Goal: Navigation & Orientation: Find specific page/section

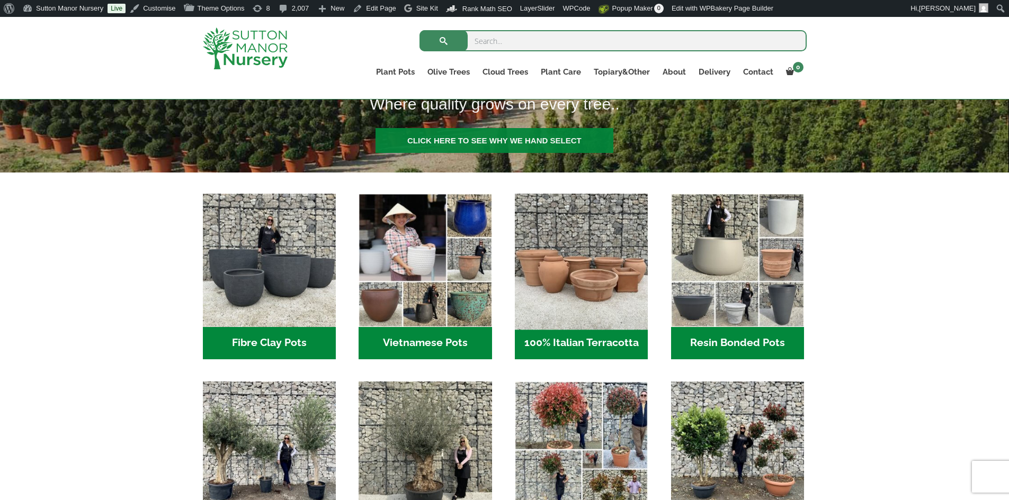
scroll to position [318, 0]
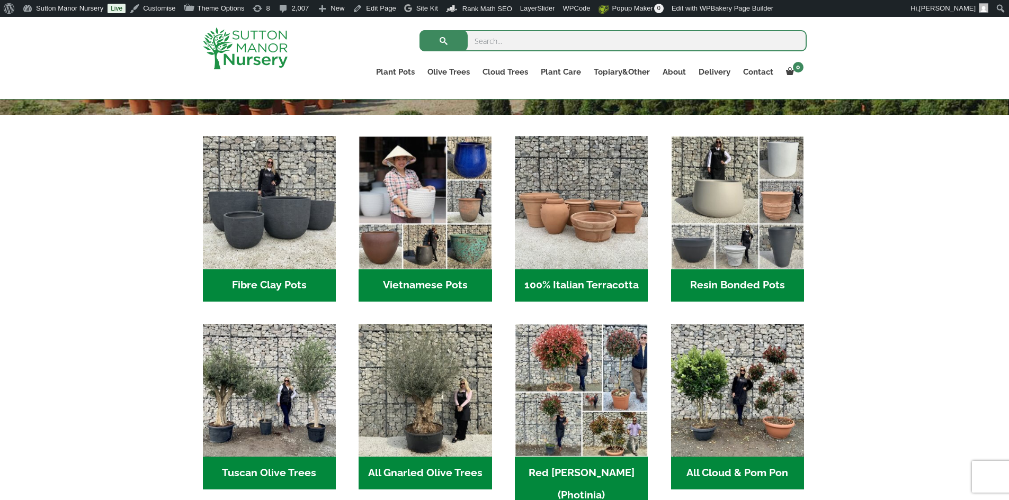
click at [711, 281] on h2 "Resin Bonded Pots (211)" at bounding box center [737, 286] width 133 height 33
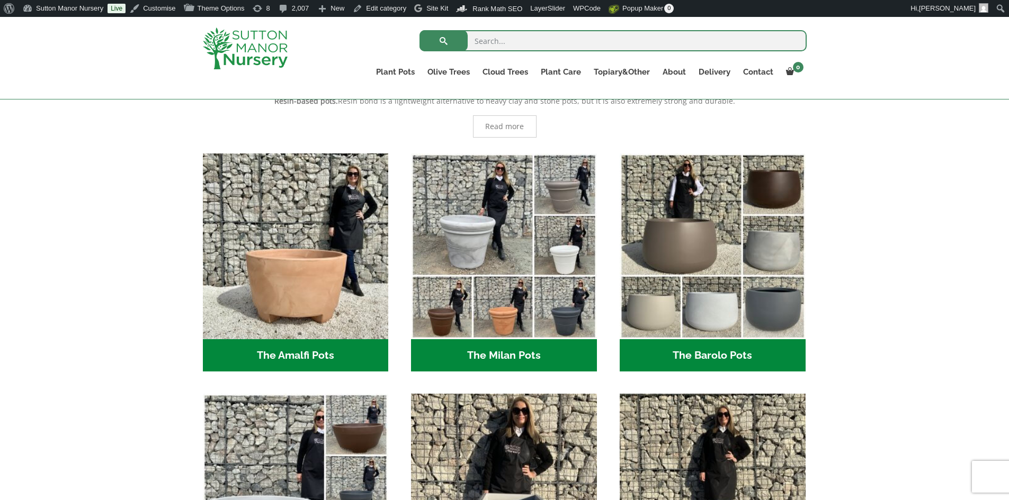
scroll to position [318, 0]
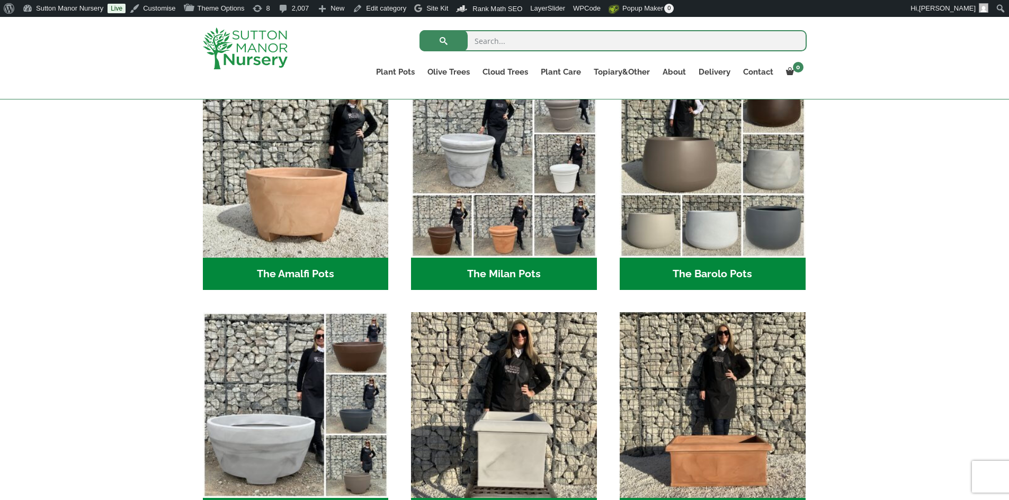
click at [476, 275] on h2 "The Milan Pots (35)" at bounding box center [504, 274] width 186 height 33
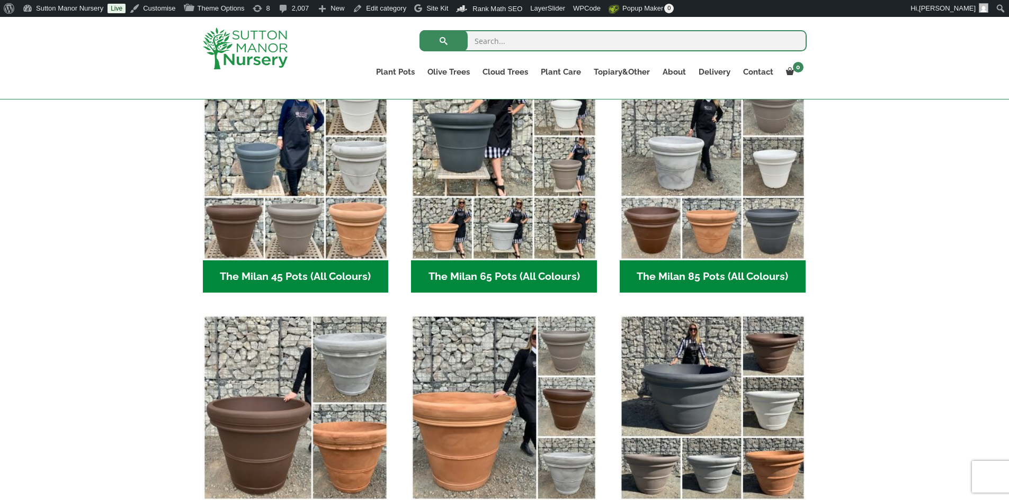
scroll to position [371, 0]
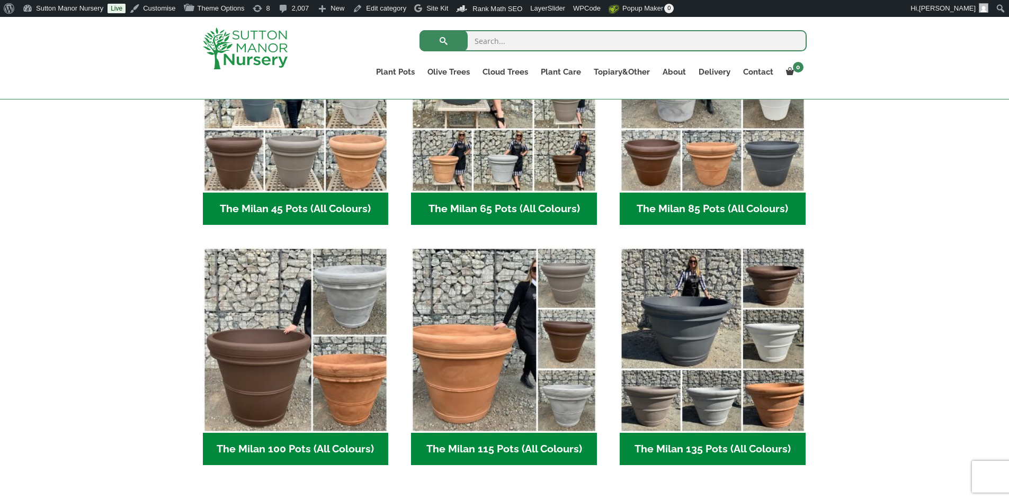
click at [492, 210] on h2 "The Milan 65 Pots (All Colours) (6)" at bounding box center [504, 209] width 186 height 33
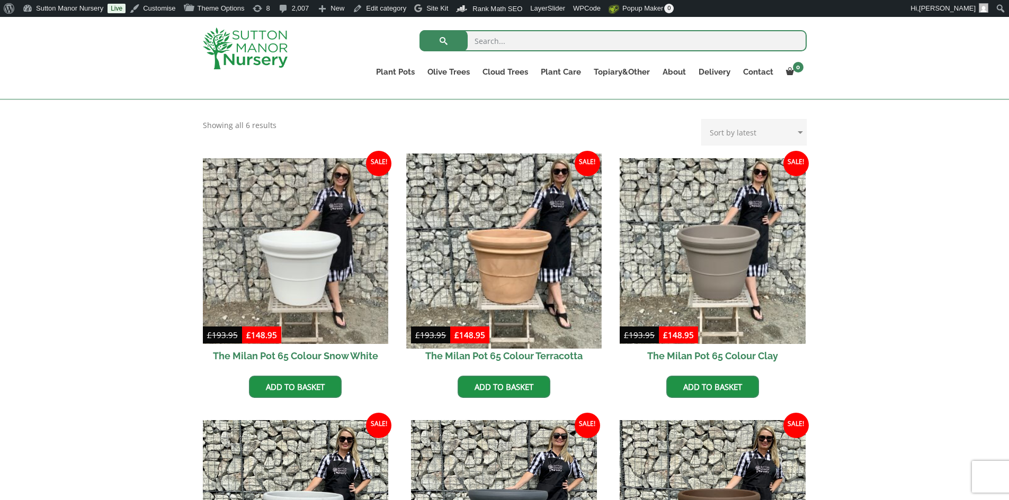
click at [498, 275] on img at bounding box center [504, 251] width 195 height 195
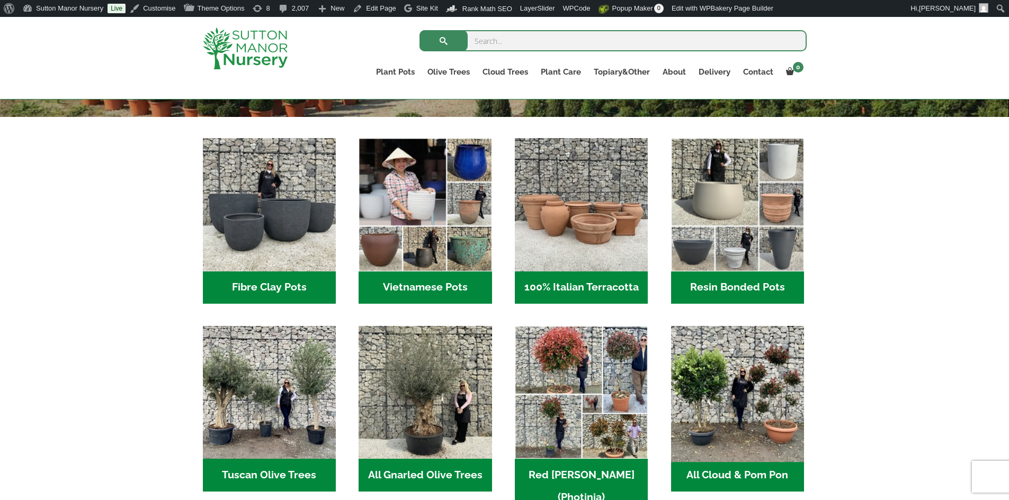
scroll to position [424, 0]
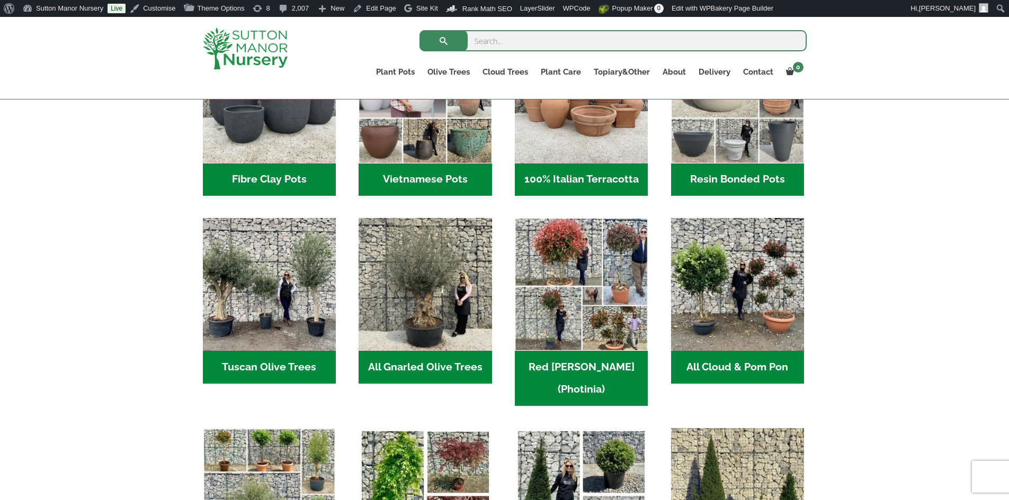
click at [746, 176] on h2 "Resin Bonded Pots (211)" at bounding box center [737, 180] width 133 height 33
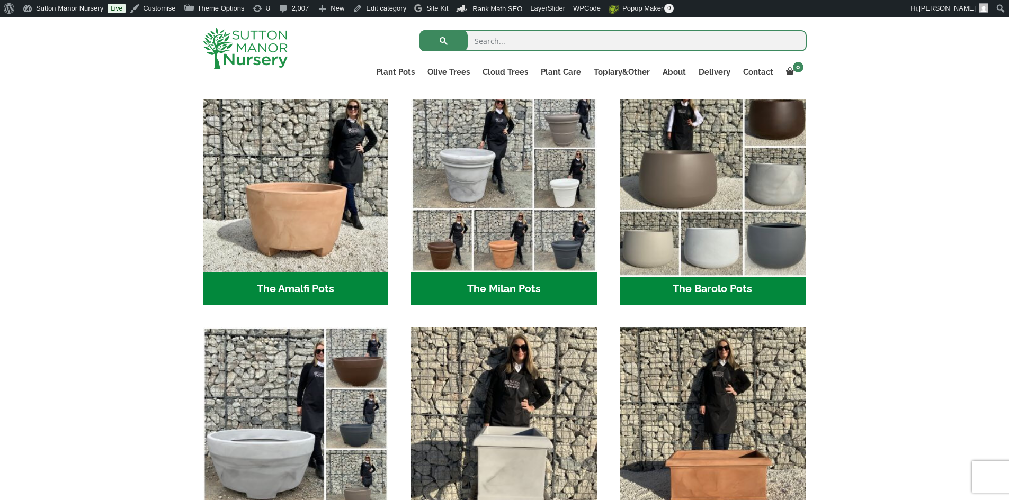
scroll to position [371, 0]
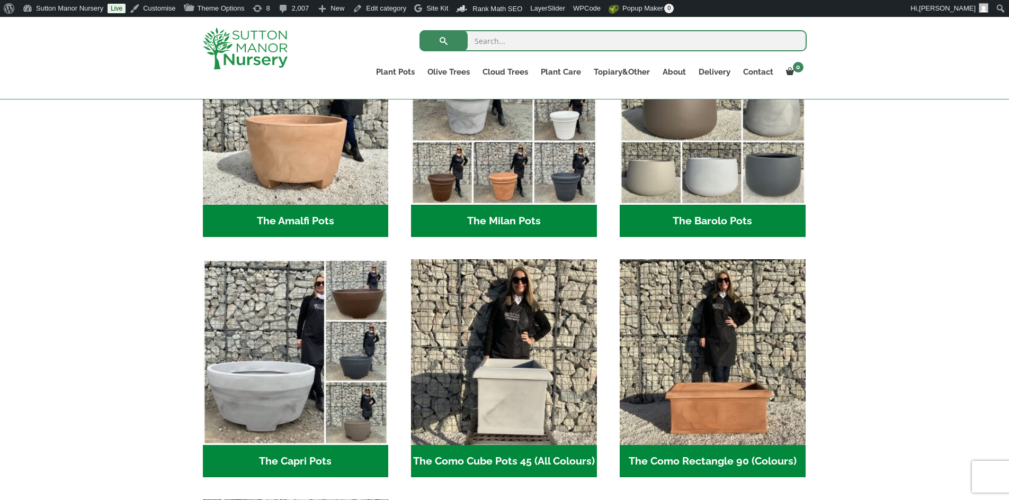
click at [533, 225] on h2 "The Milan Pots (35)" at bounding box center [504, 221] width 186 height 33
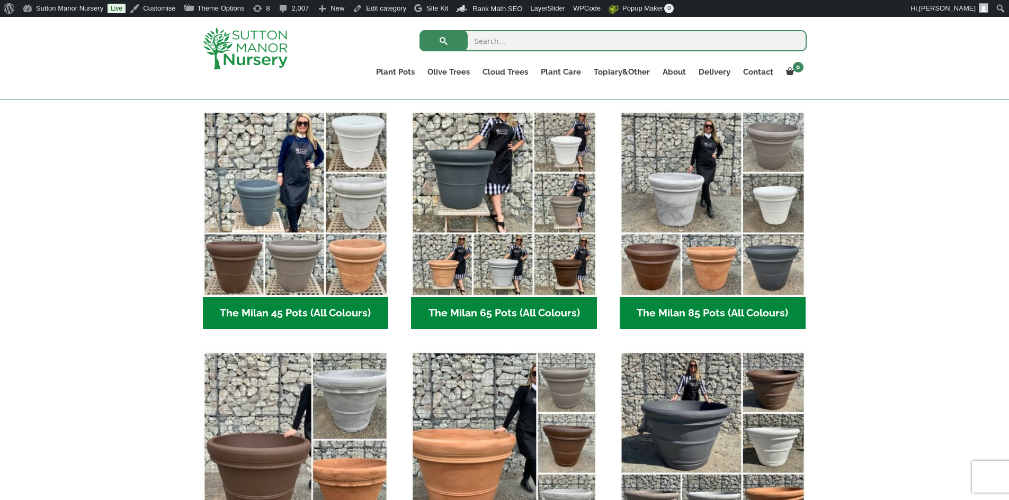
scroll to position [318, 0]
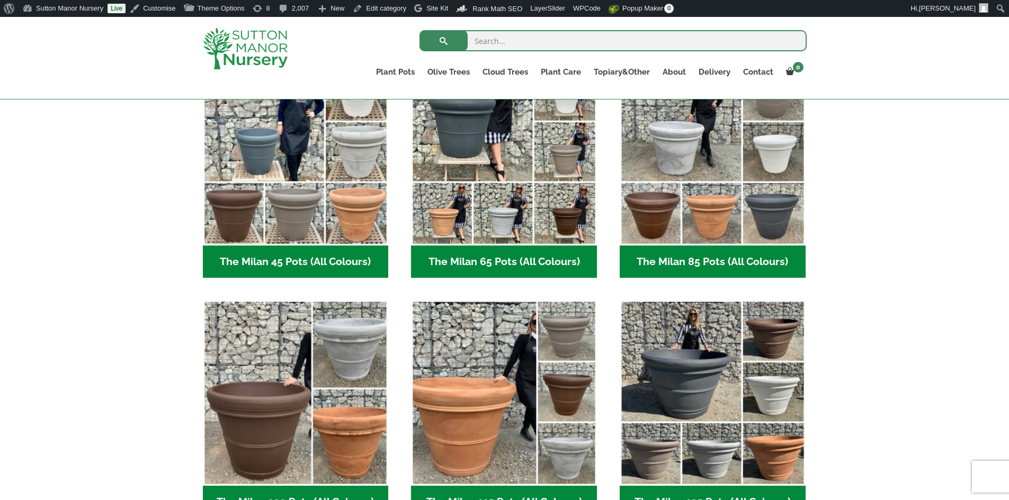
click at [534, 260] on h2 "The Milan 65 Pots (All Colours) (6)" at bounding box center [504, 262] width 186 height 33
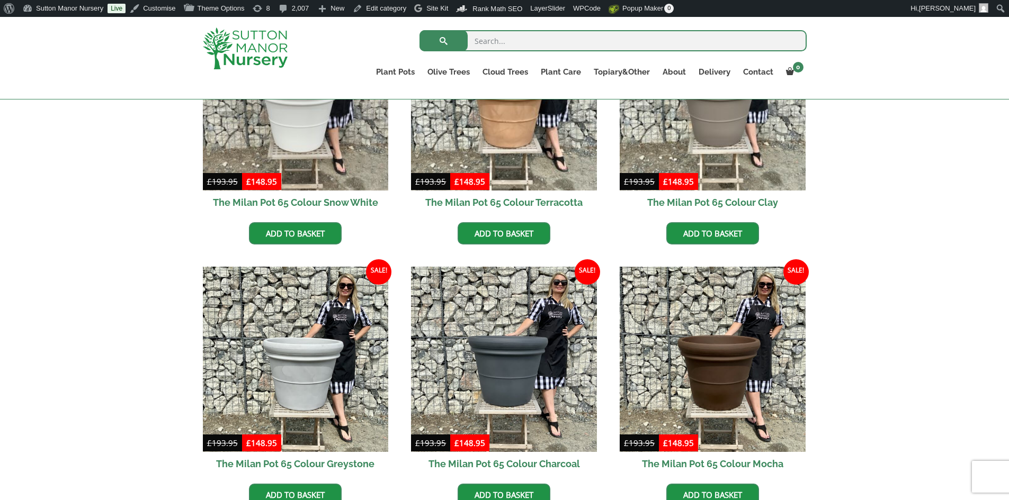
scroll to position [318, 0]
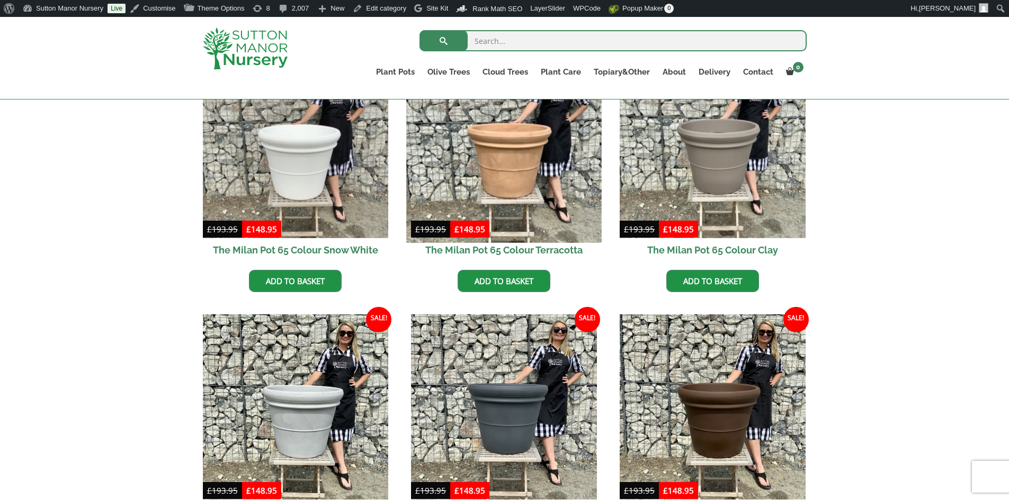
click at [563, 201] on img at bounding box center [504, 145] width 195 height 195
